Goal: Information Seeking & Learning: Check status

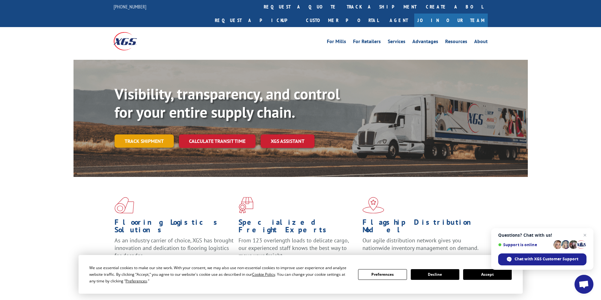
click at [154, 135] on link "Track shipment" at bounding box center [143, 141] width 59 height 13
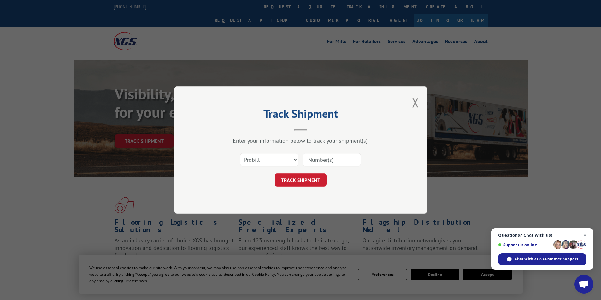
click at [318, 161] on input at bounding box center [332, 159] width 58 height 13
type input "6431048"
click at [311, 177] on button "TRACK SHIPMENT" at bounding box center [301, 180] width 52 height 13
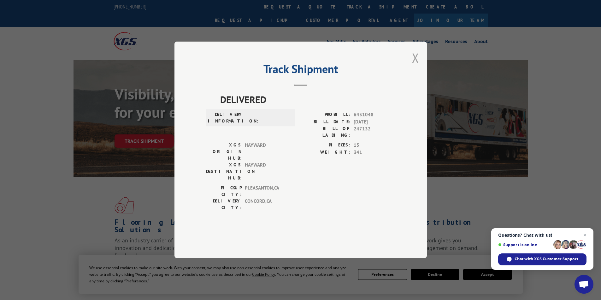
click at [416, 66] on button "Close modal" at bounding box center [415, 57] width 7 height 17
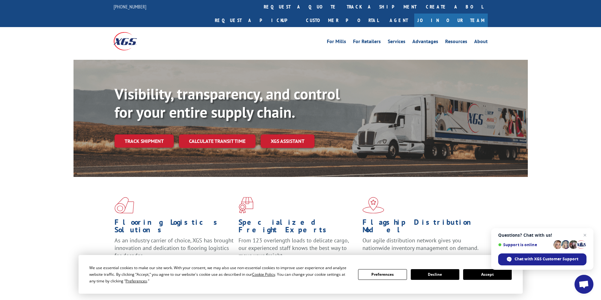
click at [140, 119] on div "Visibility, transparency, and control for your entire supply chain. Track shipm…" at bounding box center [320, 129] width 413 height 88
click at [140, 135] on link "Track shipment" at bounding box center [143, 141] width 59 height 13
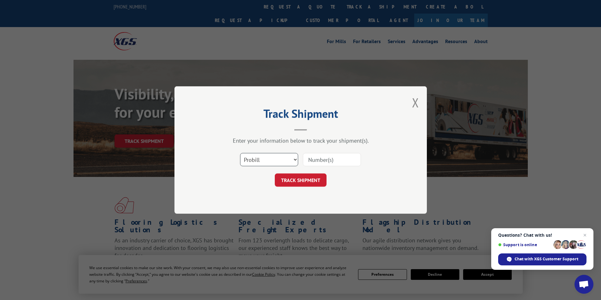
click at [272, 156] on select "Select category... Probill BOL PO" at bounding box center [269, 159] width 58 height 13
click at [327, 161] on input at bounding box center [332, 159] width 58 height 13
click at [294, 159] on select "Select category... Probill BOL PO" at bounding box center [269, 159] width 58 height 13
select select "bol"
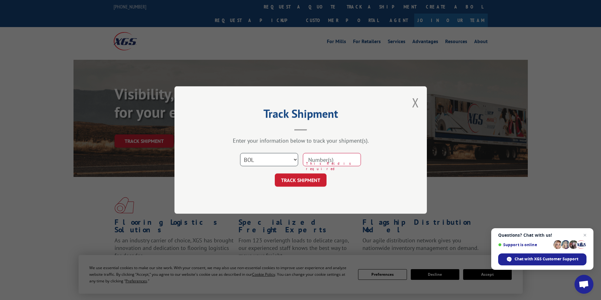
click at [240, 153] on select "Select category... Probill BOL PO" at bounding box center [269, 159] width 58 height 13
click at [317, 156] on input at bounding box center [332, 159] width 58 height 13
type input "6431048"
click at [303, 180] on button "TRACK SHIPMENT" at bounding box center [301, 180] width 52 height 13
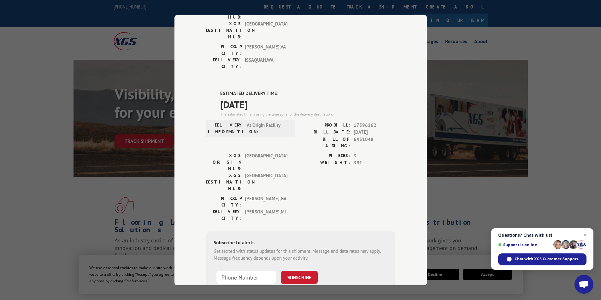
scroll to position [116, 0]
